Goal: Task Accomplishment & Management: Use online tool/utility

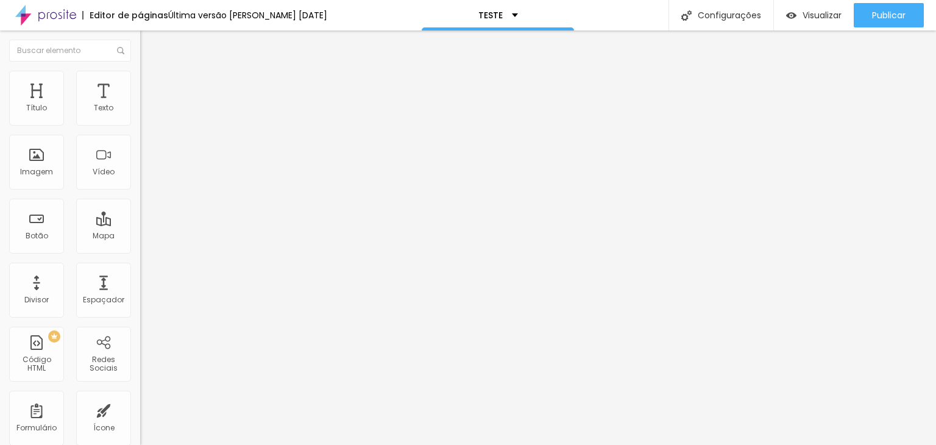
click at [140, 105] on span "Trocar imagem" at bounding box center [173, 99] width 66 height 10
click at [213, 444] on div at bounding box center [468, 452] width 936 height 0
click at [212, 444] on div at bounding box center [468, 452] width 936 height 0
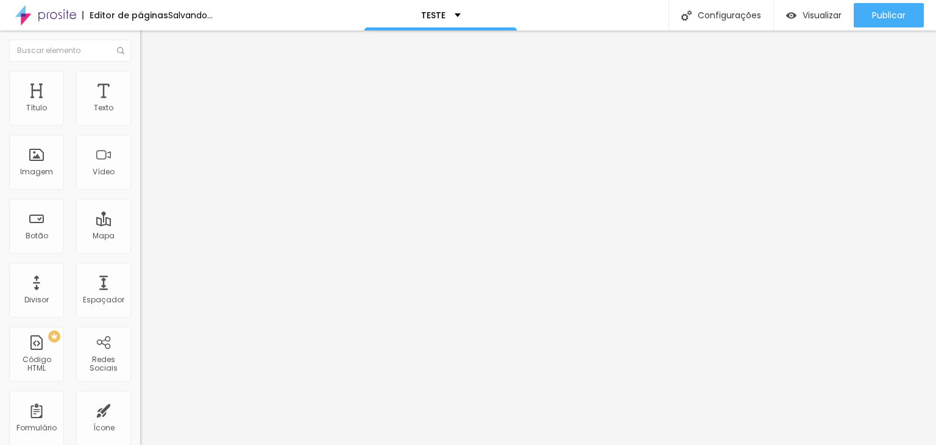
click at [140, 105] on span "Trocar imagem" at bounding box center [173, 99] width 66 height 10
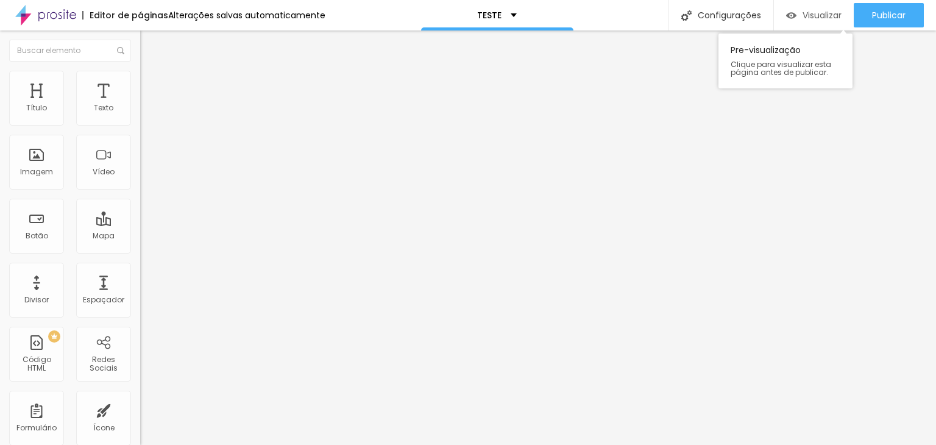
click at [819, 10] on span "Visualizar" at bounding box center [821, 15] width 39 height 10
